Goal: Task Accomplishment & Management: Use online tool/utility

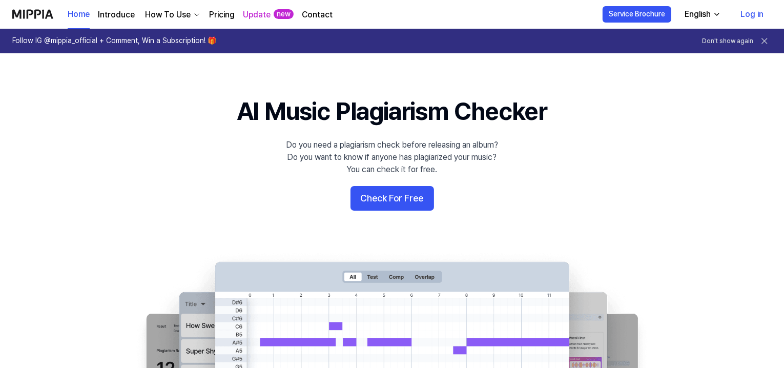
click at [758, 15] on link "Log in" at bounding box center [751, 14] width 39 height 29
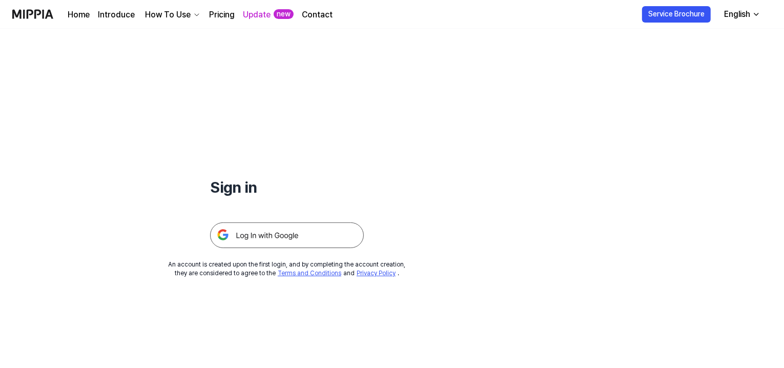
click at [281, 239] on img at bounding box center [287, 235] width 154 height 26
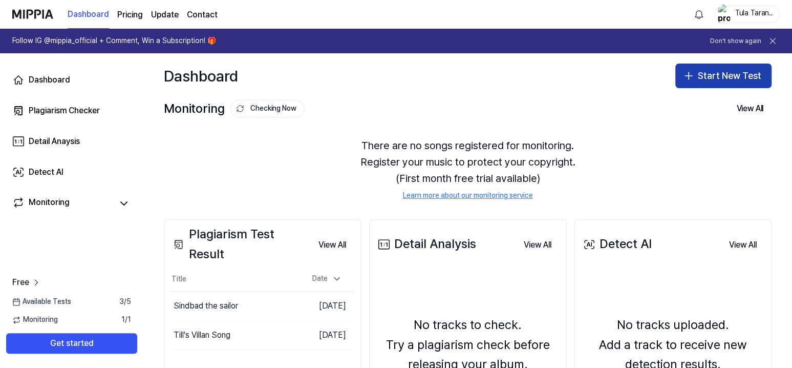
click at [697, 76] on button "Start New Test" at bounding box center [724, 76] width 96 height 25
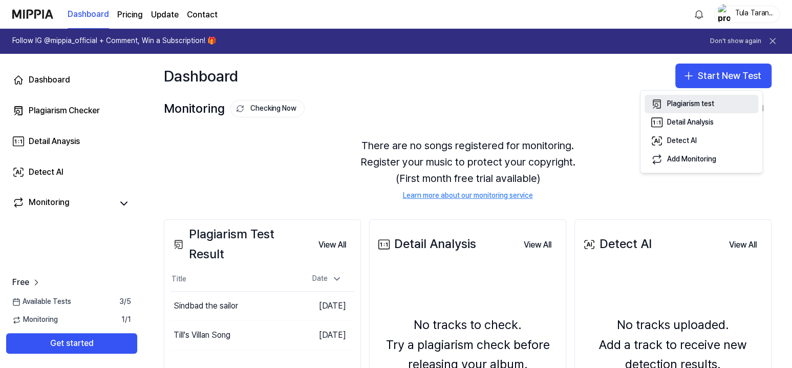
click at [690, 104] on div "Plagiarism test" at bounding box center [690, 104] width 47 height 10
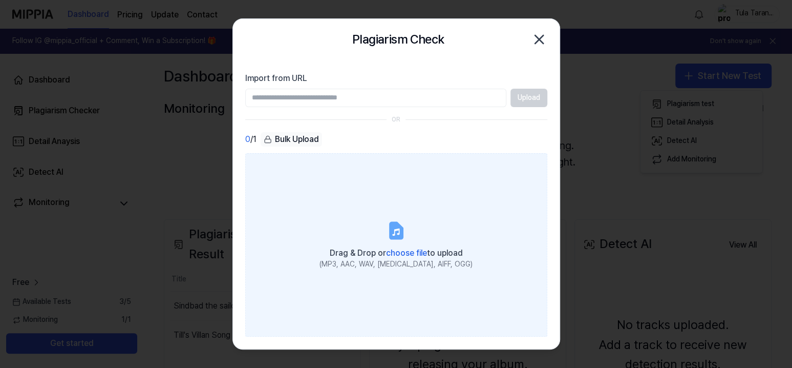
click at [366, 232] on label "Drag & Drop or choose file to upload (MP3, AAC, WAV, FLAC, AIFF, OGG)" at bounding box center [396, 244] width 302 height 183
click at [0, 0] on input "Drag & Drop or choose file to upload (MP3, AAC, WAV, FLAC, AIFF, OGG)" at bounding box center [0, 0] width 0 height 0
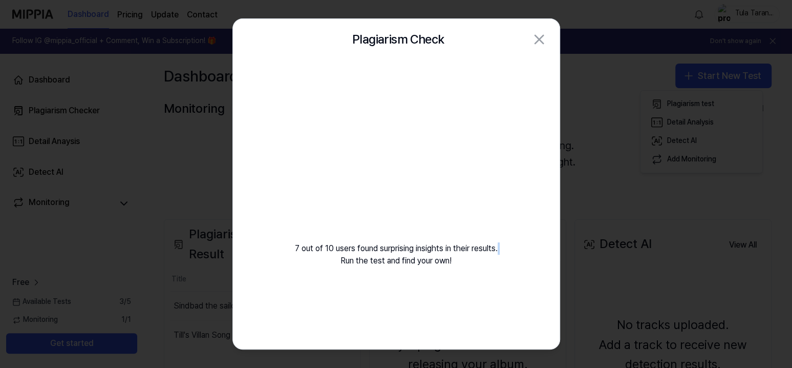
drag, startPoint x: 399, startPoint y: 255, endPoint x: 502, endPoint y: 247, distance: 103.7
click at [502, 247] on div "7 out of 10 users found surprising insights in their results. Run the test and …" at bounding box center [396, 176] width 327 height 232
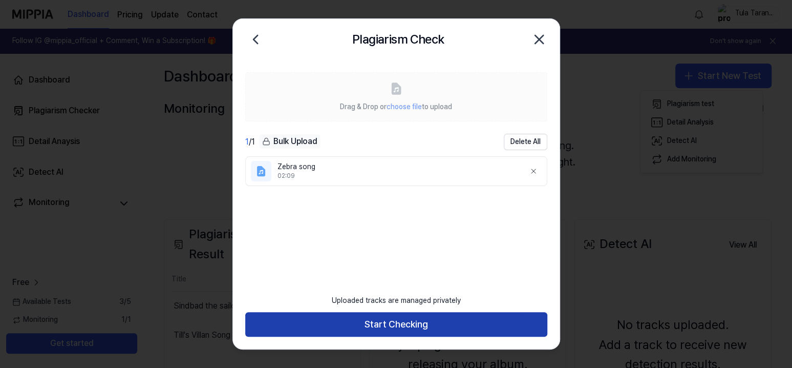
click at [380, 325] on button "Start Checking" at bounding box center [396, 324] width 302 height 25
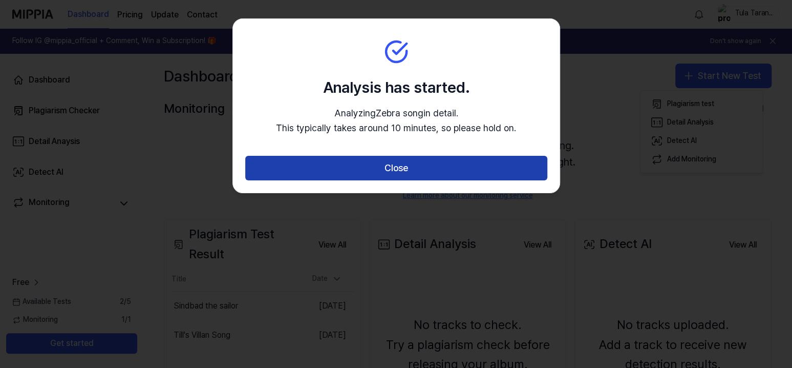
click at [385, 171] on button "Close" at bounding box center [396, 168] width 302 height 25
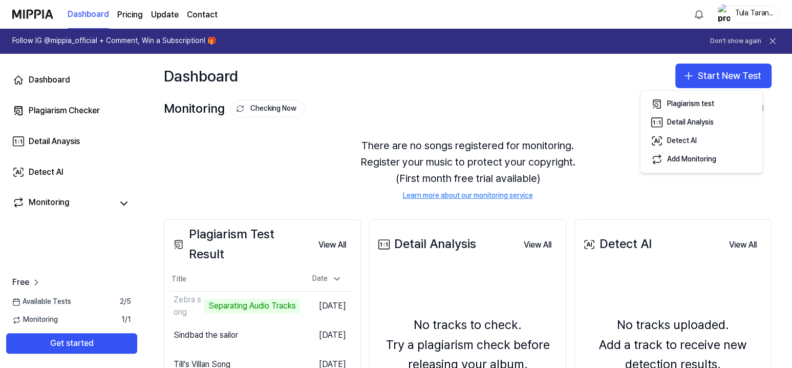
click at [440, 196] on link "Learn more about our monitoring service" at bounding box center [468, 196] width 130 height 10
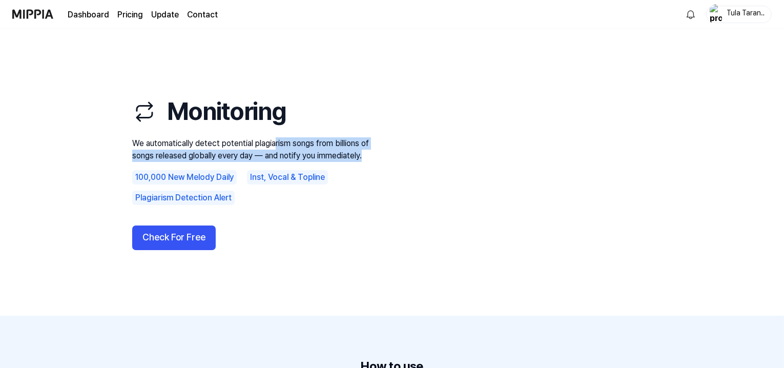
drag, startPoint x: 280, startPoint y: 144, endPoint x: 379, endPoint y: 164, distance: 100.8
click at [379, 164] on div "Monitoring We automatically detect potential plagiarism songs from billions of …" at bounding box center [392, 172] width 574 height 205
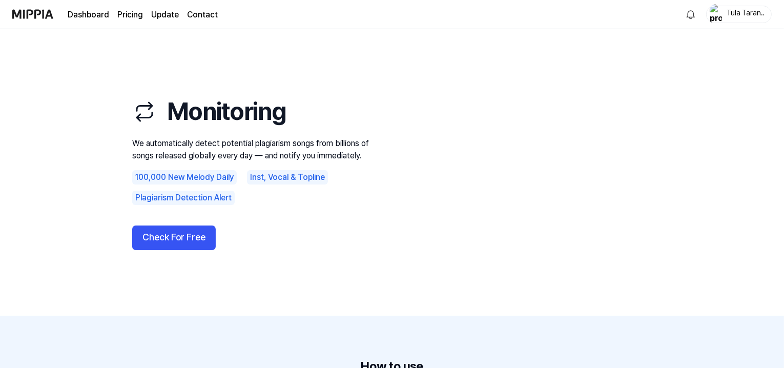
click at [379, 164] on div "Monitoring We automatically detect potential plagiarism songs from billions of …" at bounding box center [392, 172] width 574 height 205
click at [174, 237] on button "Check For Free" at bounding box center [173, 237] width 83 height 25
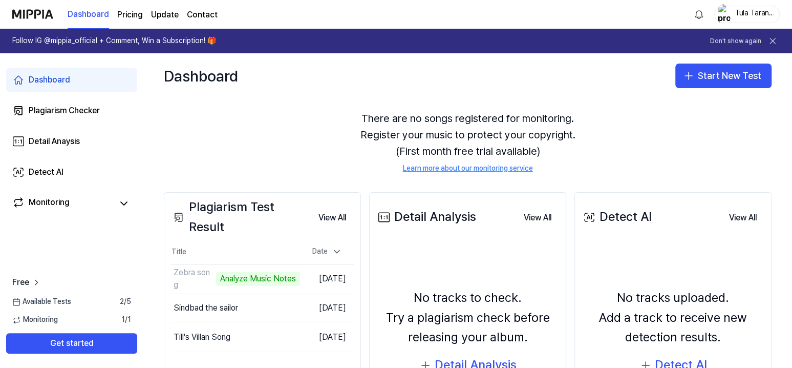
scroll to position [79, 0]
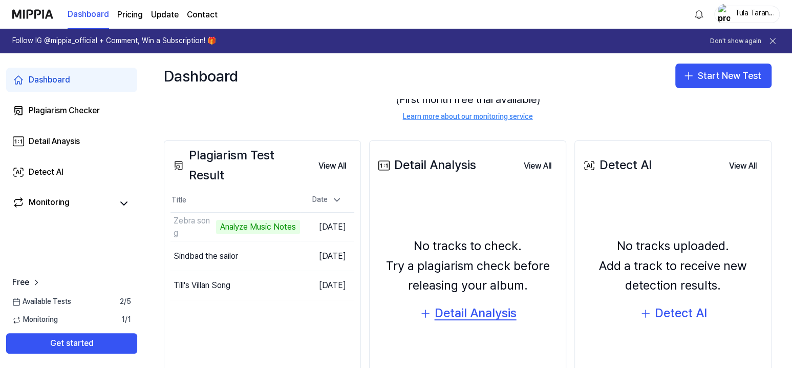
click at [489, 312] on div "Detail Analysis" at bounding box center [476, 312] width 82 height 19
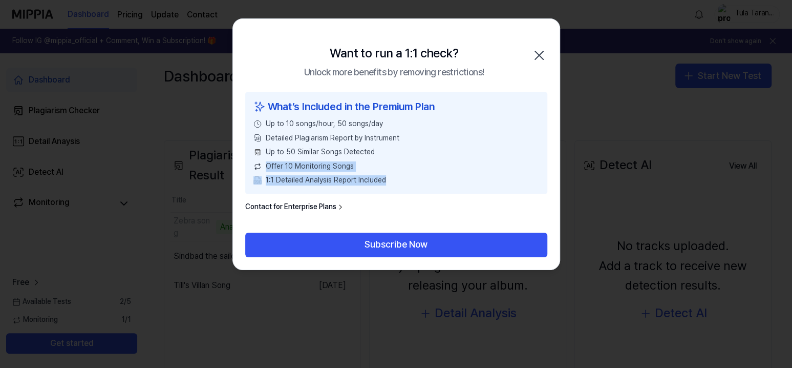
drag, startPoint x: 274, startPoint y: 127, endPoint x: 418, endPoint y: 176, distance: 152.7
click at [418, 176] on div "What’s Included in the Premium Plan Up to 10 songs/hour, 50 songs/day Detailed …" at bounding box center [396, 142] width 302 height 101
click at [419, 176] on div "1:1 Detailed Analysis Report Included" at bounding box center [397, 180] width 286 height 10
click at [536, 52] on icon "button" at bounding box center [539, 55] width 8 height 8
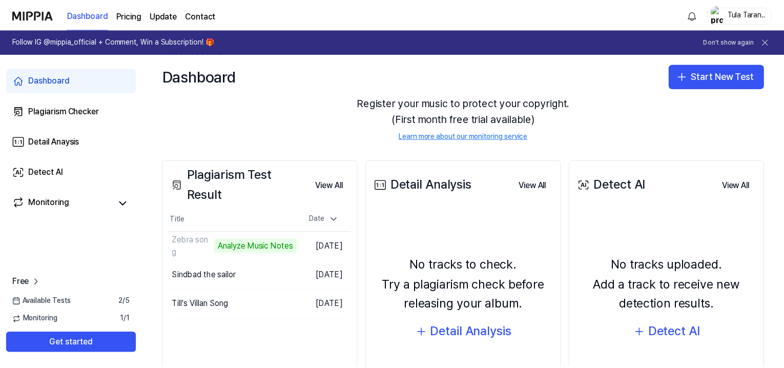
scroll to position [0, 0]
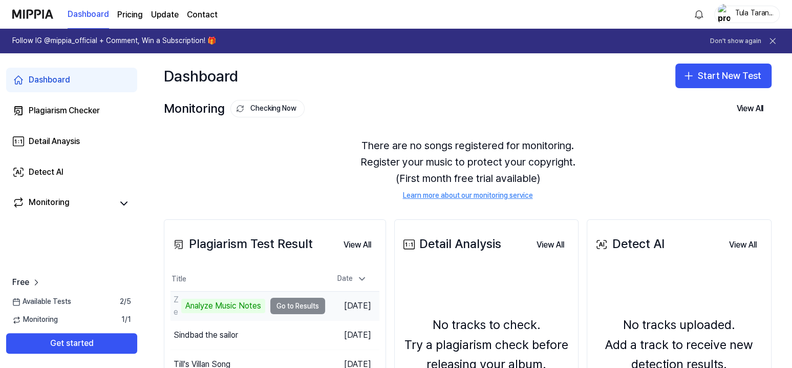
click at [292, 306] on td "Zebra song Analyze Music Notes Go to Results" at bounding box center [248, 305] width 155 height 29
click at [306, 305] on td "Zebra song Analyze Music Notes Go to Results" at bounding box center [248, 305] width 155 height 29
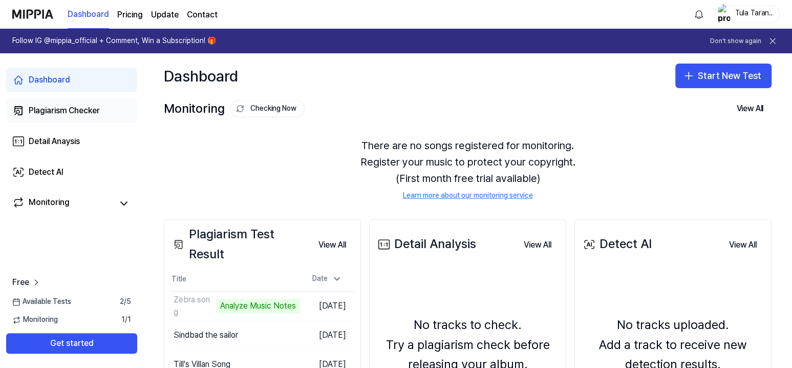
click at [40, 107] on div "Plagiarism Checker" at bounding box center [64, 110] width 71 height 12
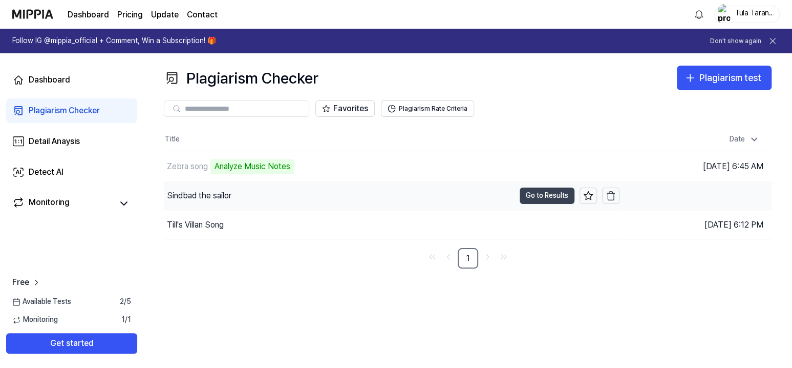
click at [548, 201] on button "Go to Results" at bounding box center [547, 195] width 55 height 16
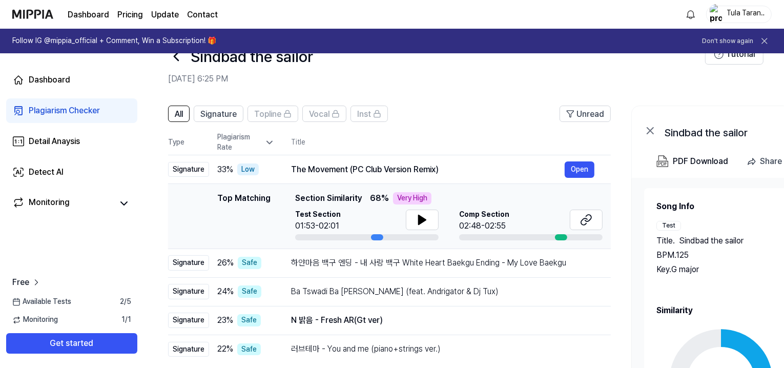
scroll to position [37, 0]
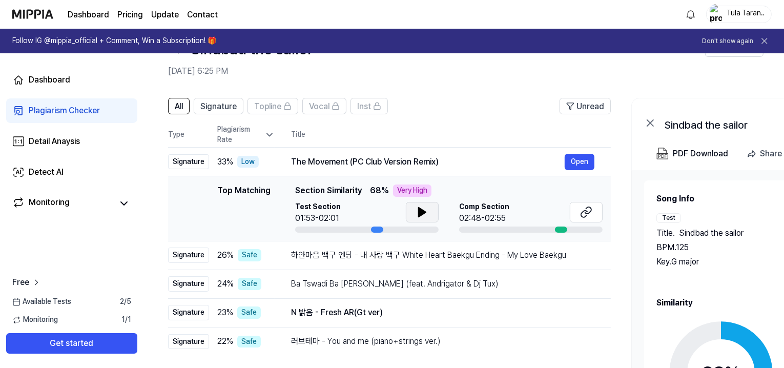
click at [422, 207] on icon at bounding box center [422, 212] width 12 height 12
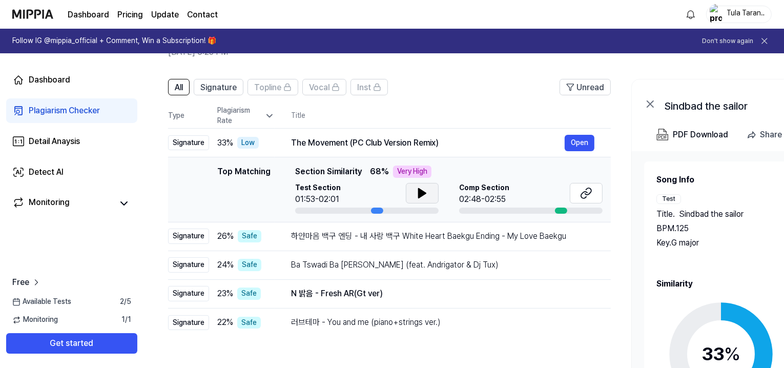
click at [268, 115] on icon at bounding box center [269, 116] width 5 height 3
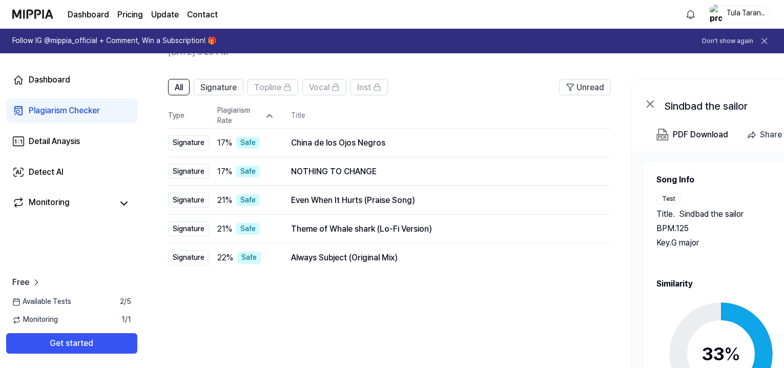
click at [260, 113] on div "Plagiarism Rate" at bounding box center [245, 116] width 57 height 20
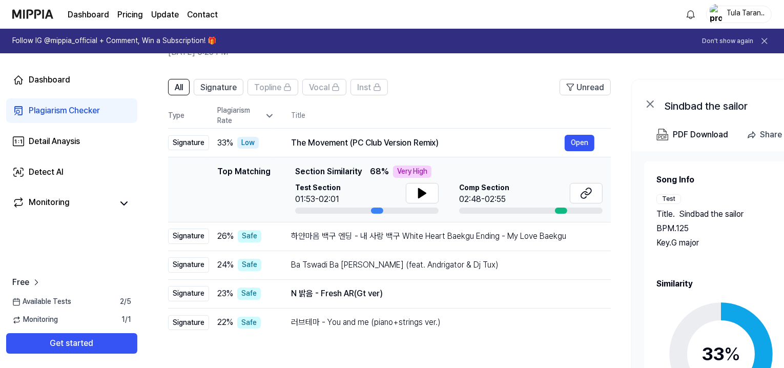
click at [271, 114] on icon at bounding box center [269, 116] width 10 height 10
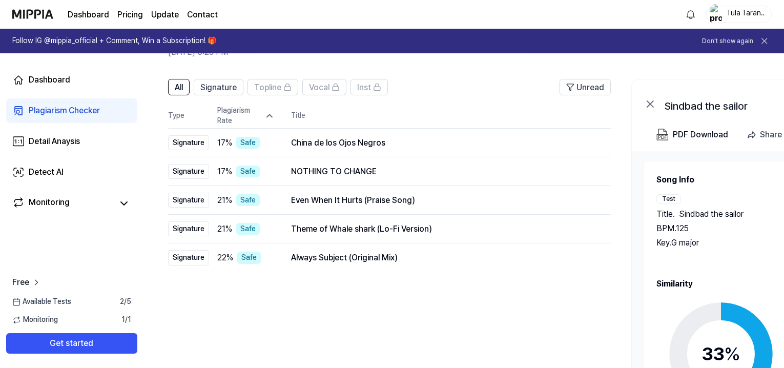
click at [273, 114] on icon at bounding box center [269, 116] width 10 height 10
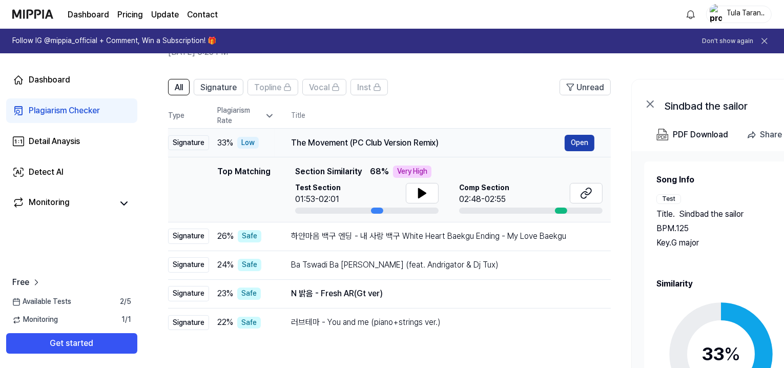
click at [576, 142] on button "Open" at bounding box center [579, 143] width 30 height 16
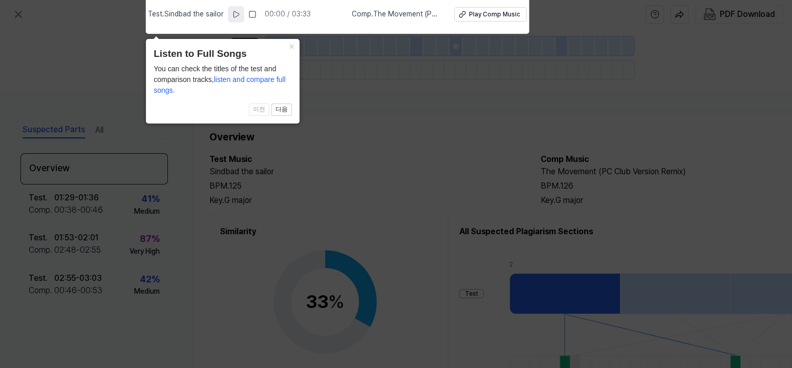
click at [235, 15] on icon at bounding box center [236, 14] width 8 height 8
click at [236, 15] on icon at bounding box center [236, 14] width 8 height 8
click at [498, 12] on div "Play Comp Music" at bounding box center [494, 14] width 51 height 9
click at [294, 47] on button "×" at bounding box center [291, 46] width 16 height 14
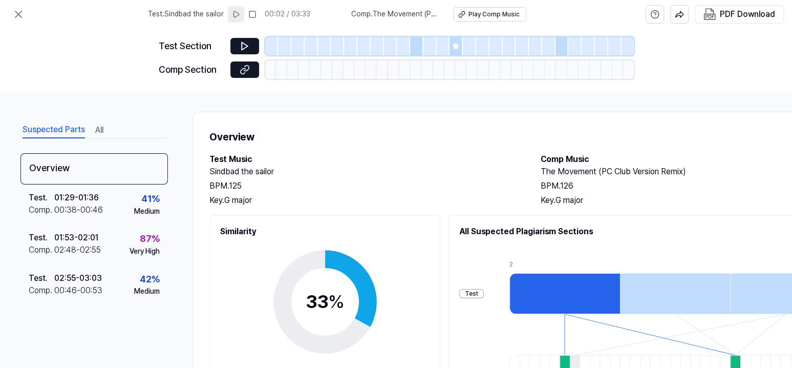
click at [455, 46] on icon at bounding box center [456, 46] width 7 height 7
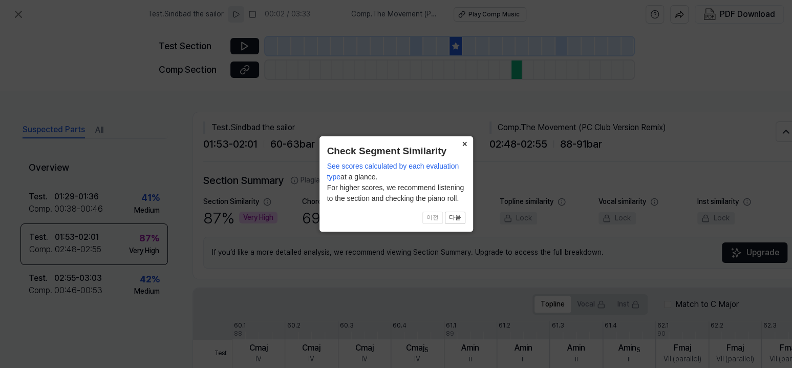
click at [468, 148] on button "×" at bounding box center [465, 143] width 16 height 14
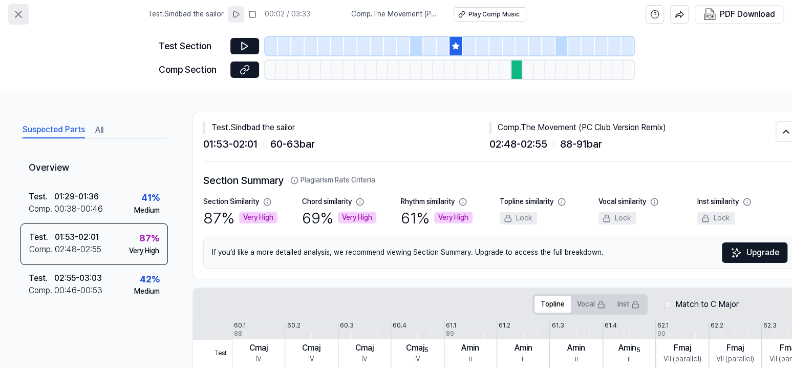
click at [19, 10] on icon at bounding box center [18, 14] width 12 height 12
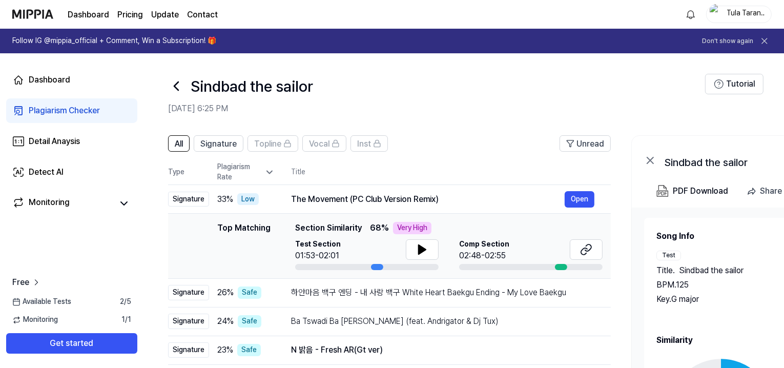
click at [62, 110] on div "Plagiarism Checker" at bounding box center [64, 110] width 71 height 12
